Goal: Task Accomplishment & Management: Manage account settings

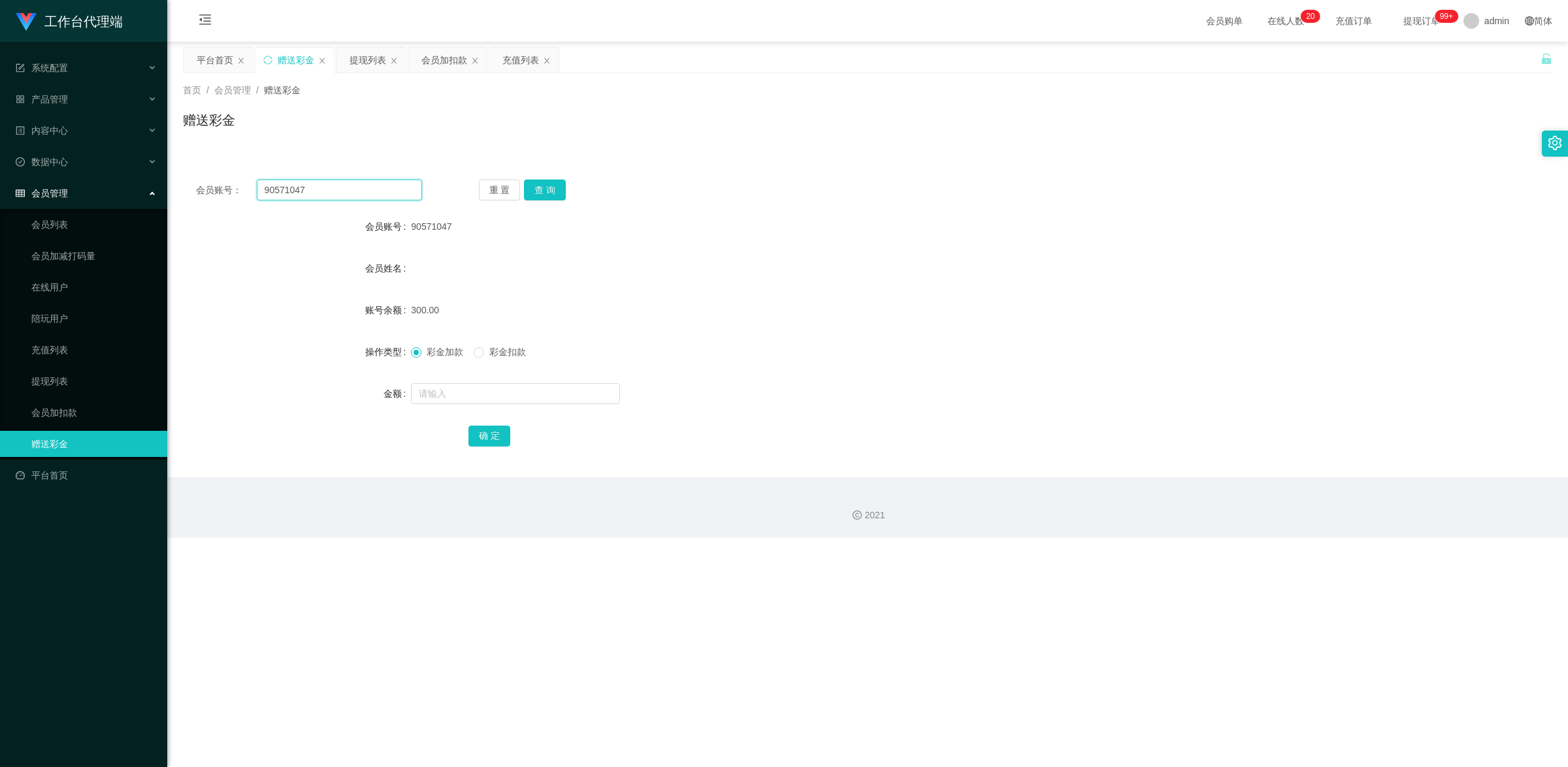
drag, startPoint x: 315, startPoint y: 190, endPoint x: 232, endPoint y: 181, distance: 83.5
click at [232, 181] on div "会员账号： 90571047" at bounding box center [309, 189] width 227 height 20
paste input "81722535"
type input "81722535"
click at [547, 192] on button "查 询" at bounding box center [545, 189] width 42 height 20
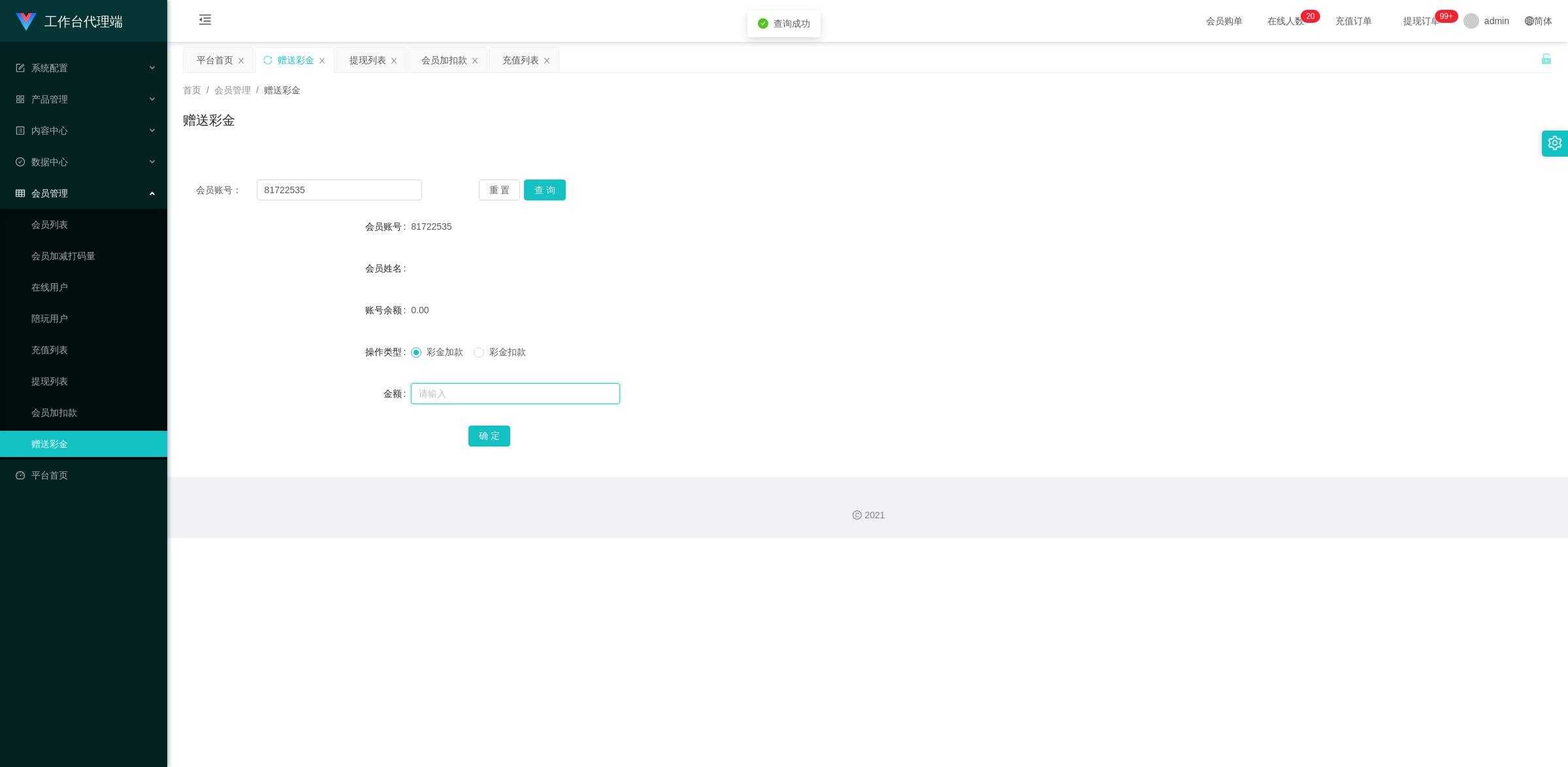
click at [456, 398] on input "text" at bounding box center [516, 393] width 209 height 20
type input "100"
drag, startPoint x: 494, startPoint y: 436, endPoint x: 649, endPoint y: 386, distance: 162.9
click at [494, 436] on button "确 定" at bounding box center [489, 435] width 42 height 20
drag, startPoint x: 320, startPoint y: 190, endPoint x: 155, endPoint y: 153, distance: 169.1
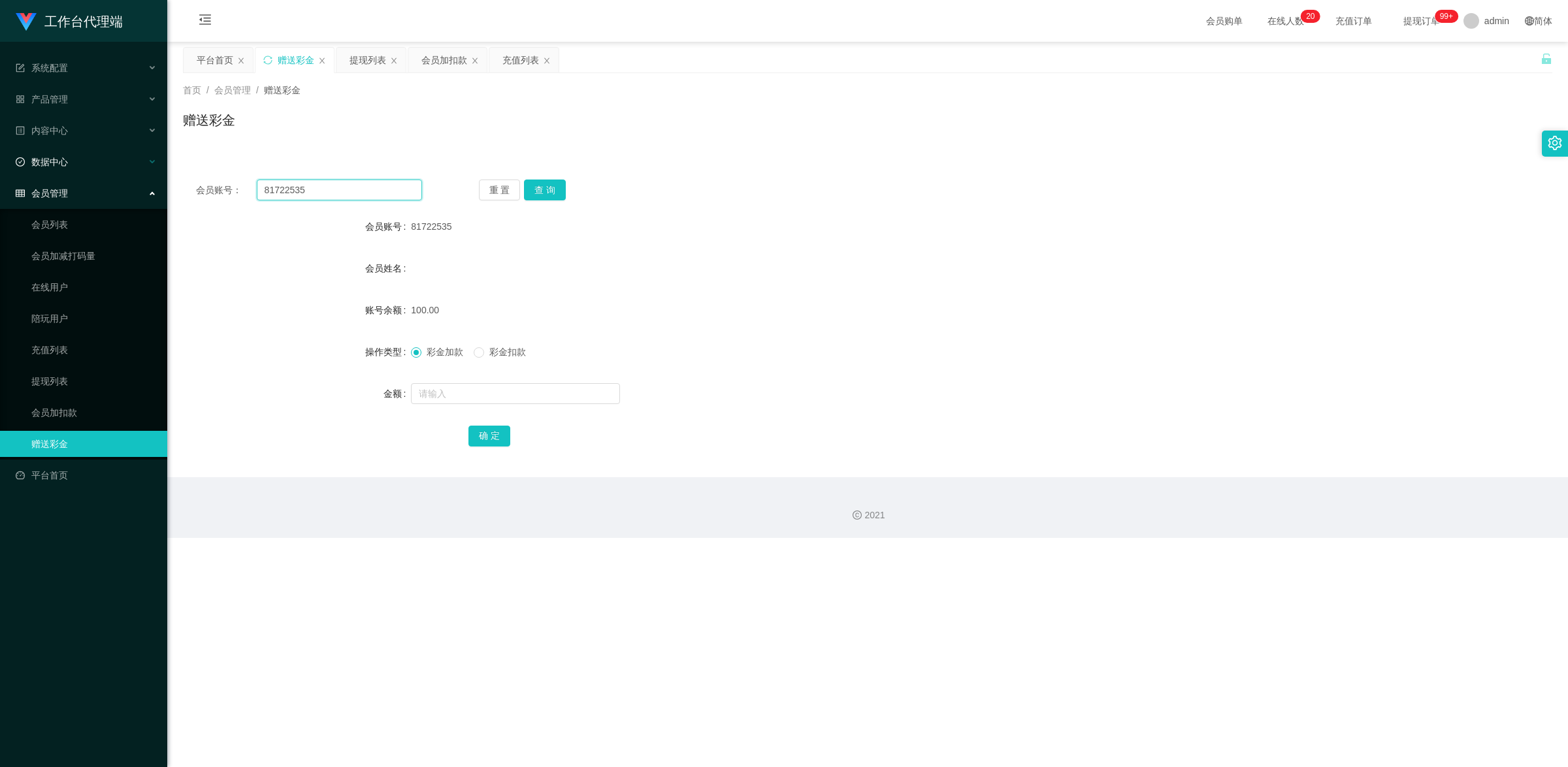
click at [134, 145] on section "工作台代理端 系统配置 产品管理 内容中心 数据中心 会员管理 会员列表 会员加减打码量 在线用户 陪玩用户 充值列表 提现列表 会员加扣款 赠送彩金 平台首…" at bounding box center [784, 269] width 1568 height 539
paste input "93907"
type input "81793907"
click at [556, 194] on button "查 询" at bounding box center [545, 189] width 42 height 20
drag, startPoint x: 462, startPoint y: 396, endPoint x: 487, endPoint y: 400, distance: 25.3
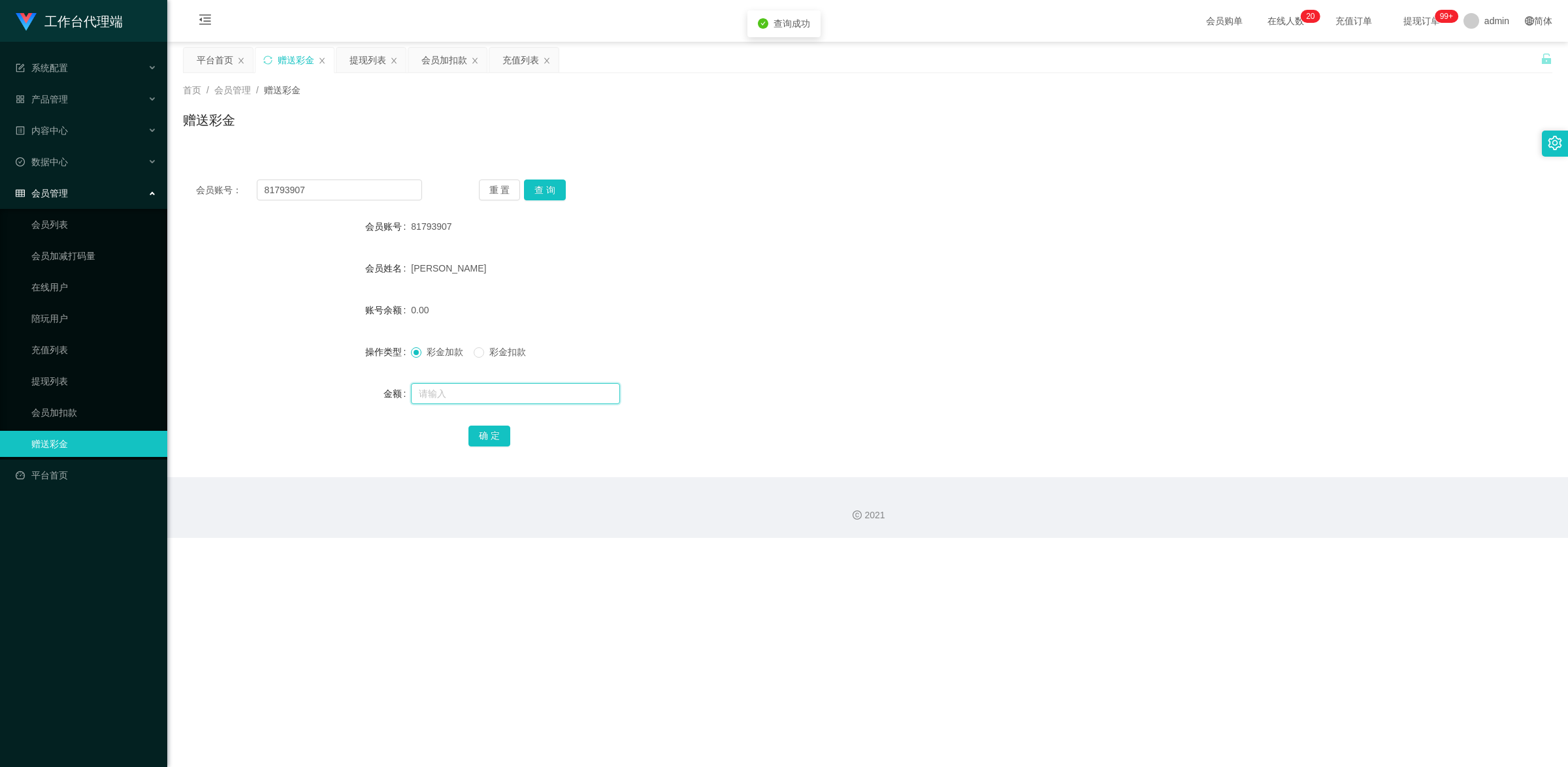
click at [462, 396] on input "text" at bounding box center [516, 393] width 209 height 20
type input "100"
click at [507, 441] on button "确 定" at bounding box center [489, 435] width 42 height 20
drag, startPoint x: 298, startPoint y: 188, endPoint x: 211, endPoint y: 186, distance: 87.0
click at [221, 184] on div "会员账号： 81793907" at bounding box center [309, 189] width 227 height 20
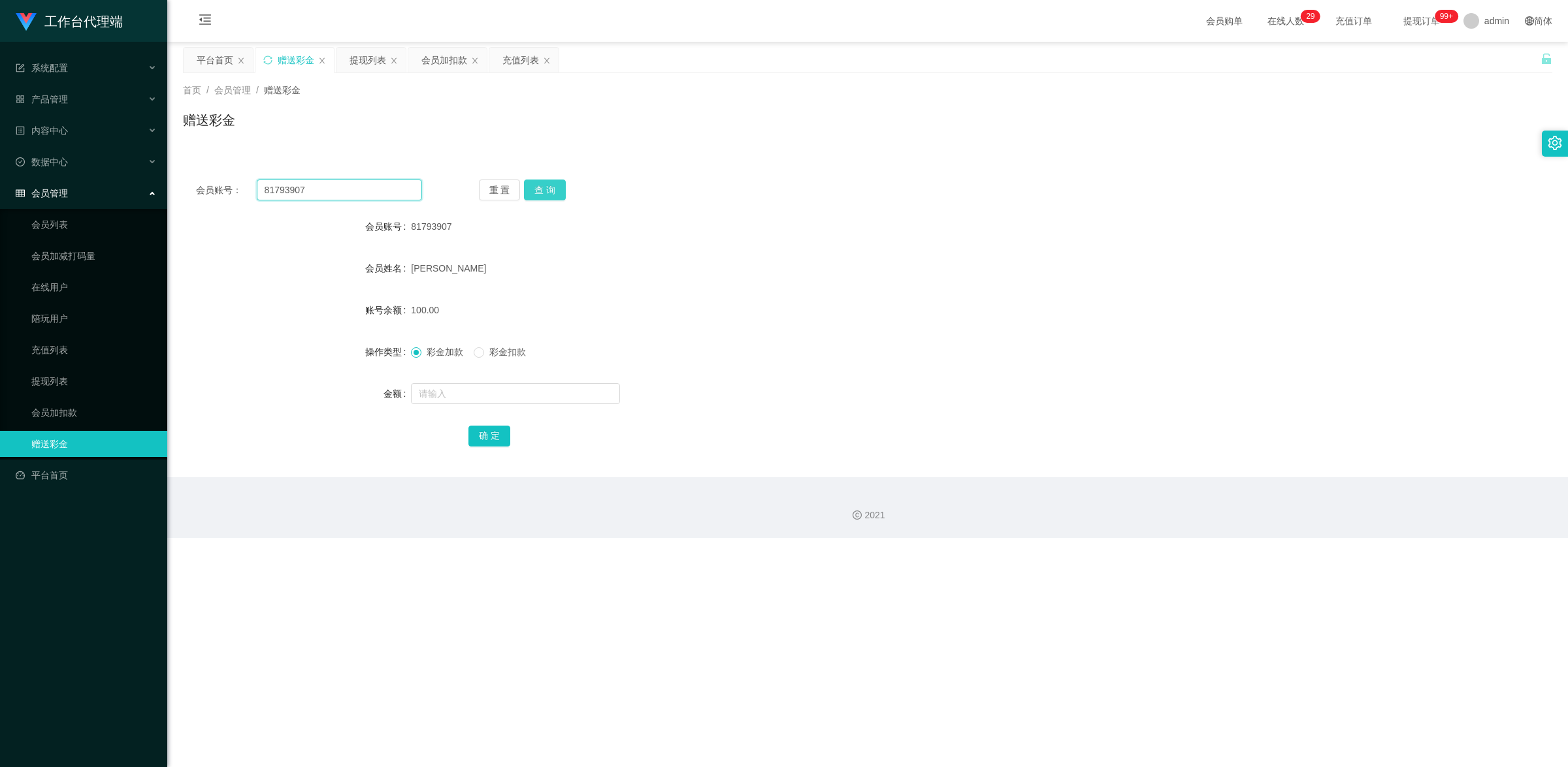
paste input "22535"
type input "81722535"
click at [546, 191] on button "查 询" at bounding box center [545, 189] width 42 height 20
click at [481, 345] on label "彩金扣款" at bounding box center [502, 352] width 58 height 14
click at [503, 397] on input "text" at bounding box center [516, 393] width 209 height 20
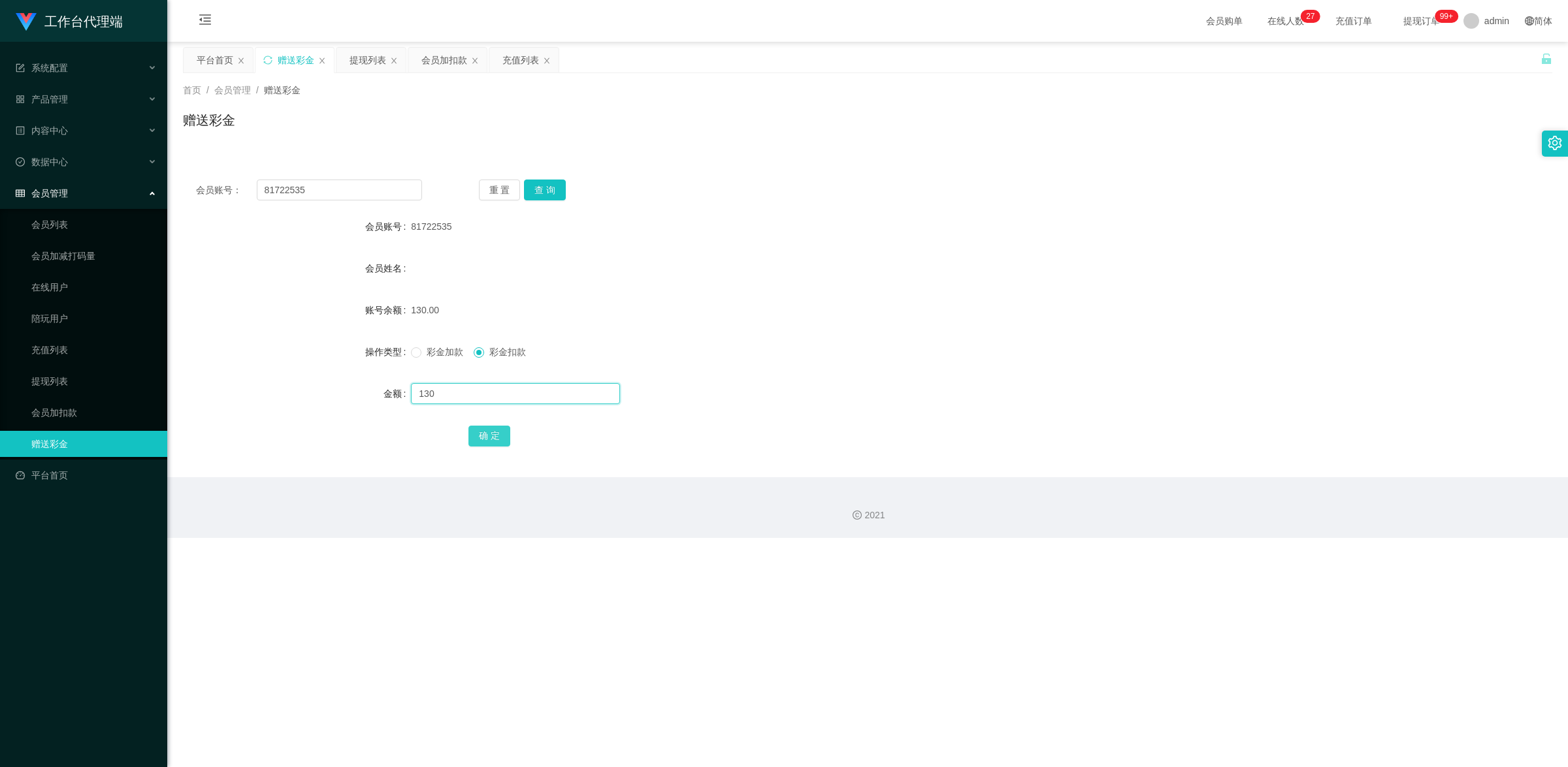
type input "130"
click at [489, 435] on button "确 定" at bounding box center [489, 435] width 42 height 20
drag, startPoint x: 329, startPoint y: 190, endPoint x: 186, endPoint y: 168, distance: 144.7
click at [208, 162] on div "会员账号： 81722535 重 置 查 询 会员账号 81722535 会员姓名 账号余额 0.00 操作类型 彩金加款 彩金扣款 金额 确 定" at bounding box center [867, 314] width 1370 height 327
paste input "93907"
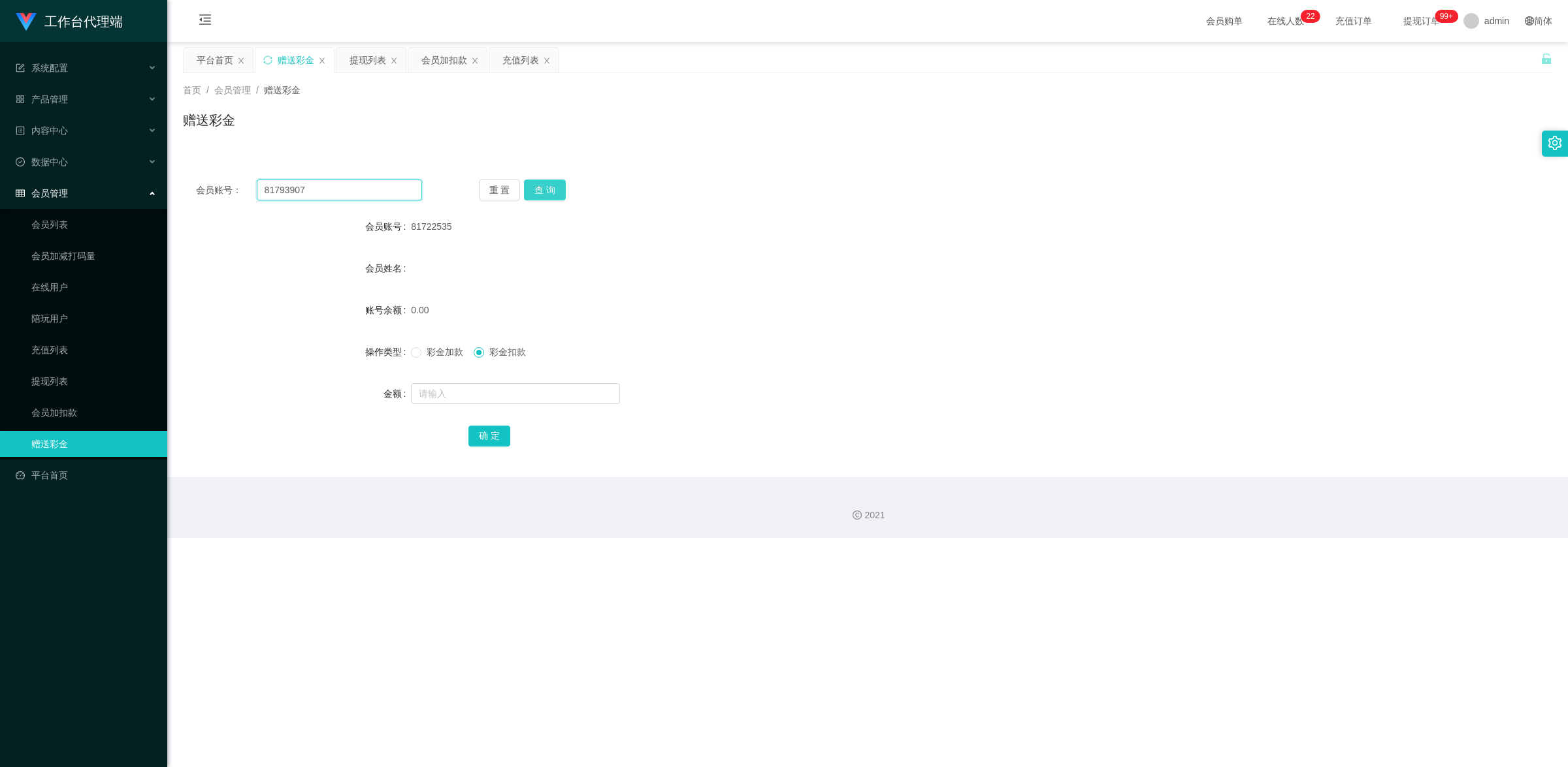
type input "81793907"
click at [538, 190] on button "查 询" at bounding box center [545, 189] width 42 height 20
click at [102, 386] on link "提现列表" at bounding box center [94, 381] width 126 height 26
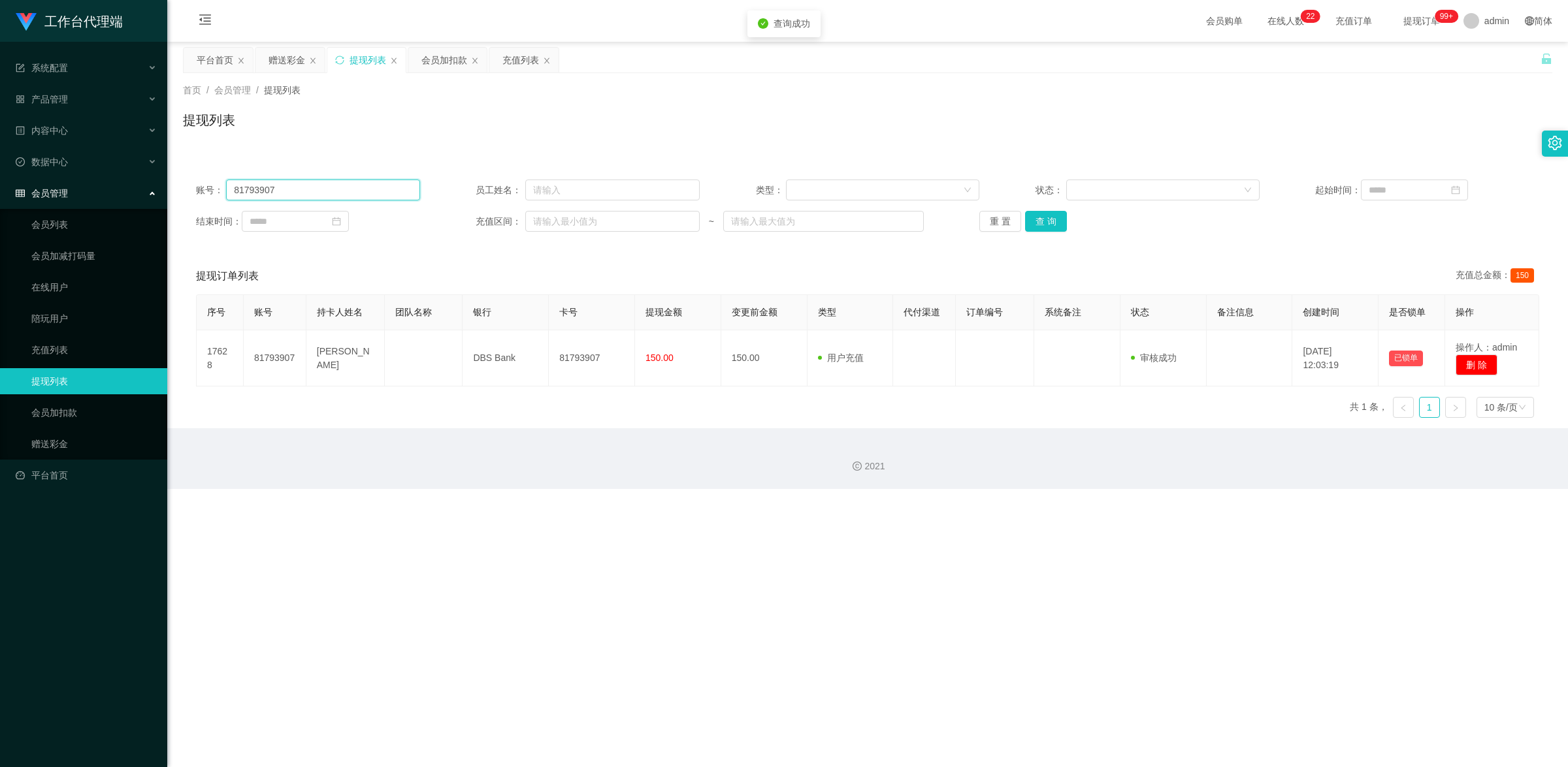
drag, startPoint x: 325, startPoint y: 193, endPoint x: 249, endPoint y: 175, distance: 78.1
click at [252, 175] on div "账号： 81793907 员工姓名： 类型： 状态： 起始时间： 结束时间： 充值区间： ~ 重 置 查 询" at bounding box center [867, 206] width 1370 height 78
click at [309, 182] on input "81793907" at bounding box center [323, 189] width 193 height 20
drag, startPoint x: 313, startPoint y: 183, endPoint x: 134, endPoint y: 157, distance: 180.9
click at [136, 158] on section "工作台代理端 系统配置 产品管理 内容中心 数据中心 会员管理 会员列表 会员加减打码量 在线用户 陪玩用户 充值列表 提现列表 会员加扣款 赠送彩金 平台首…" at bounding box center [784, 244] width 1568 height 489
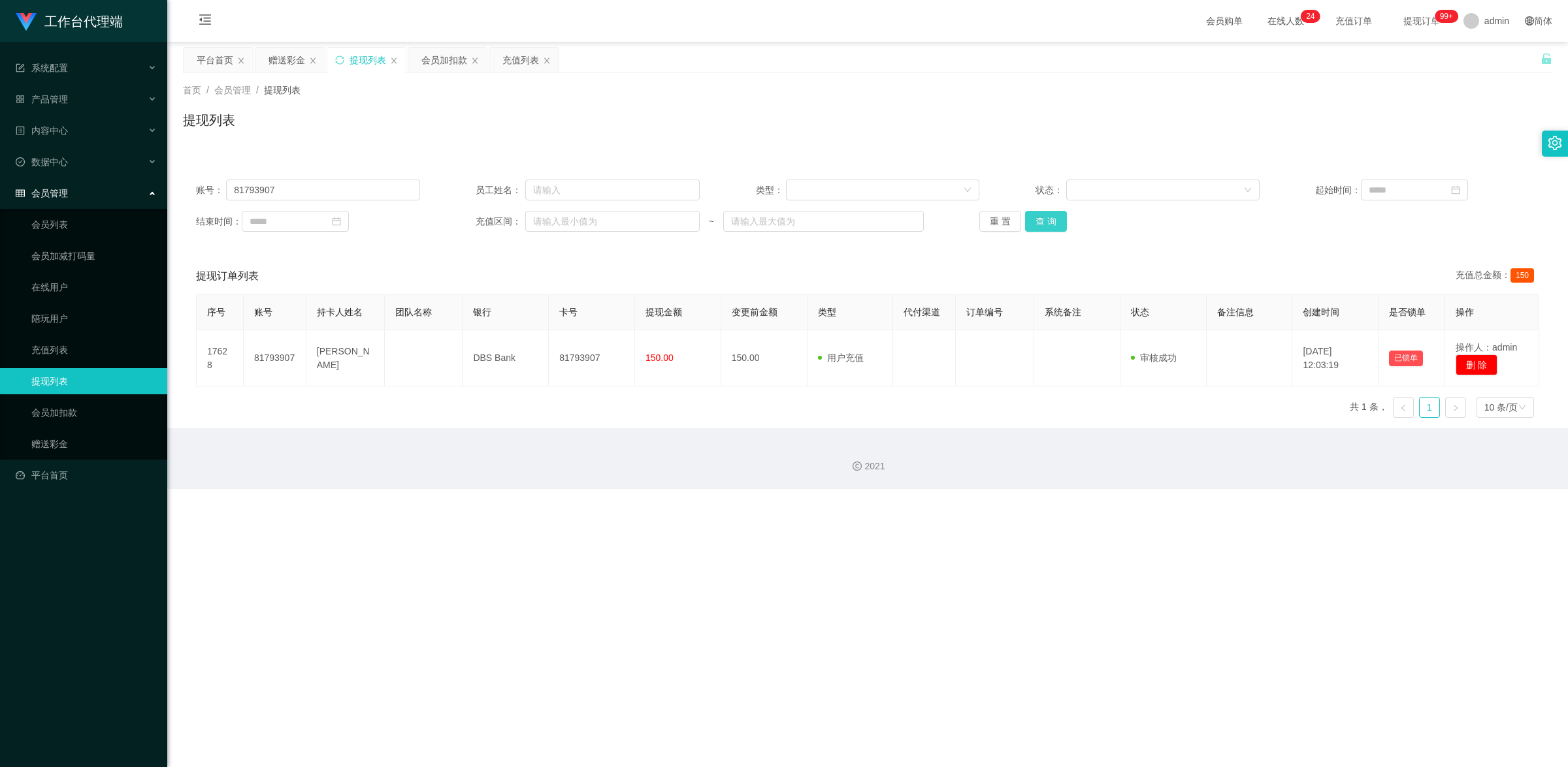
click at [1055, 211] on button "查 询" at bounding box center [1046, 221] width 42 height 20
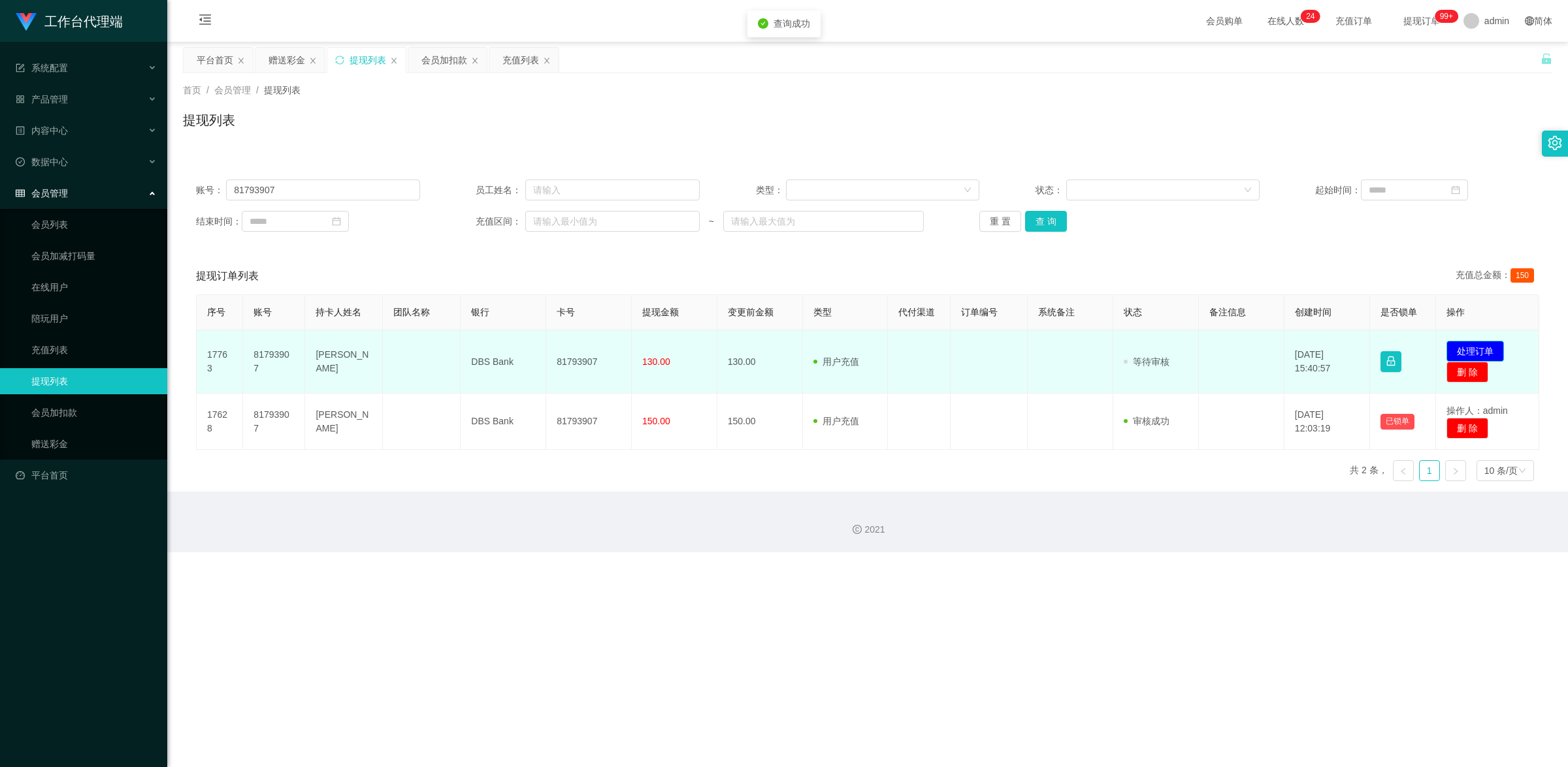
click at [1463, 346] on button "处理订单" at bounding box center [1475, 350] width 58 height 20
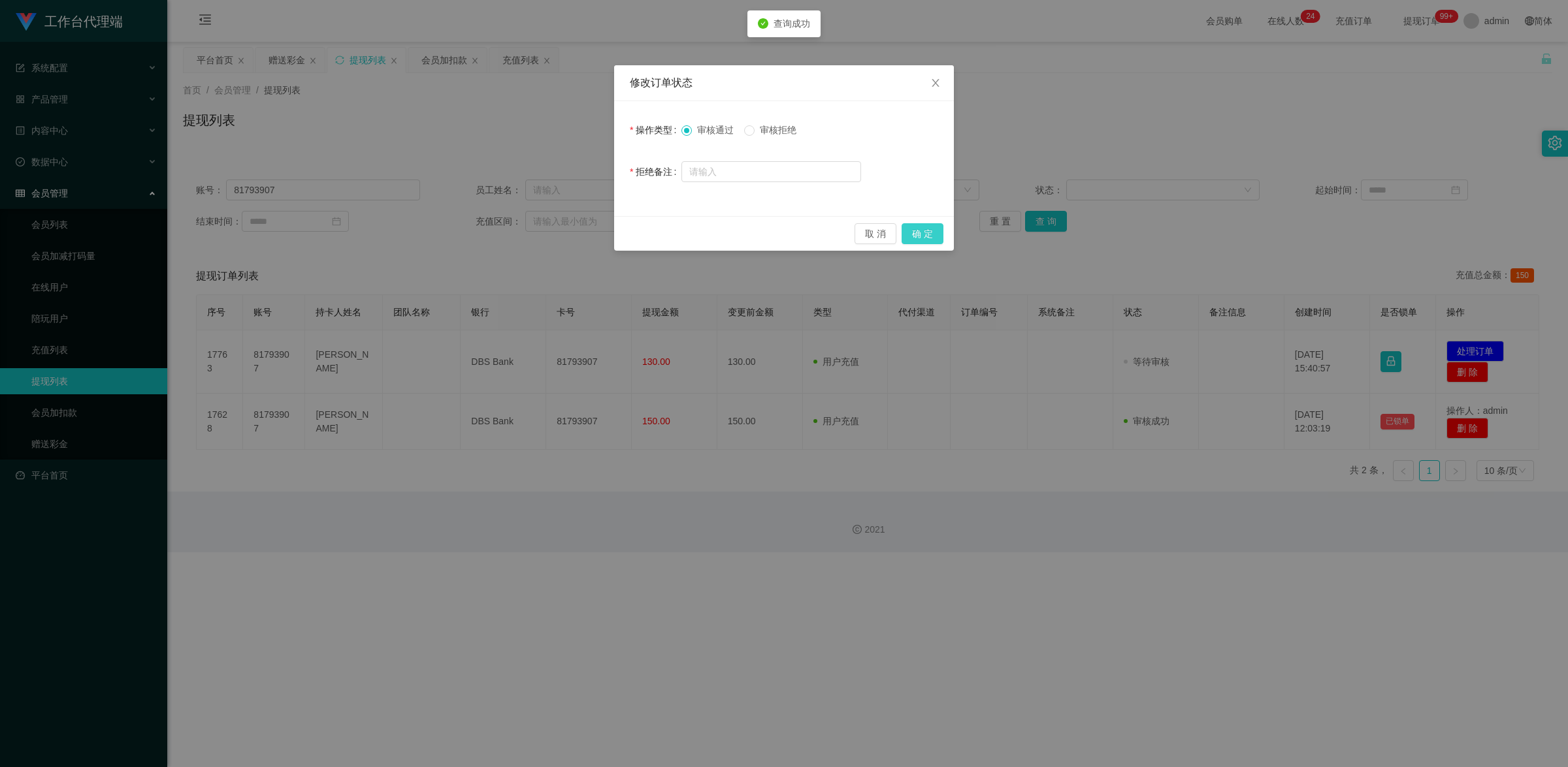
click at [925, 230] on button "确 定" at bounding box center [923, 233] width 42 height 20
